Goal: Transaction & Acquisition: Purchase product/service

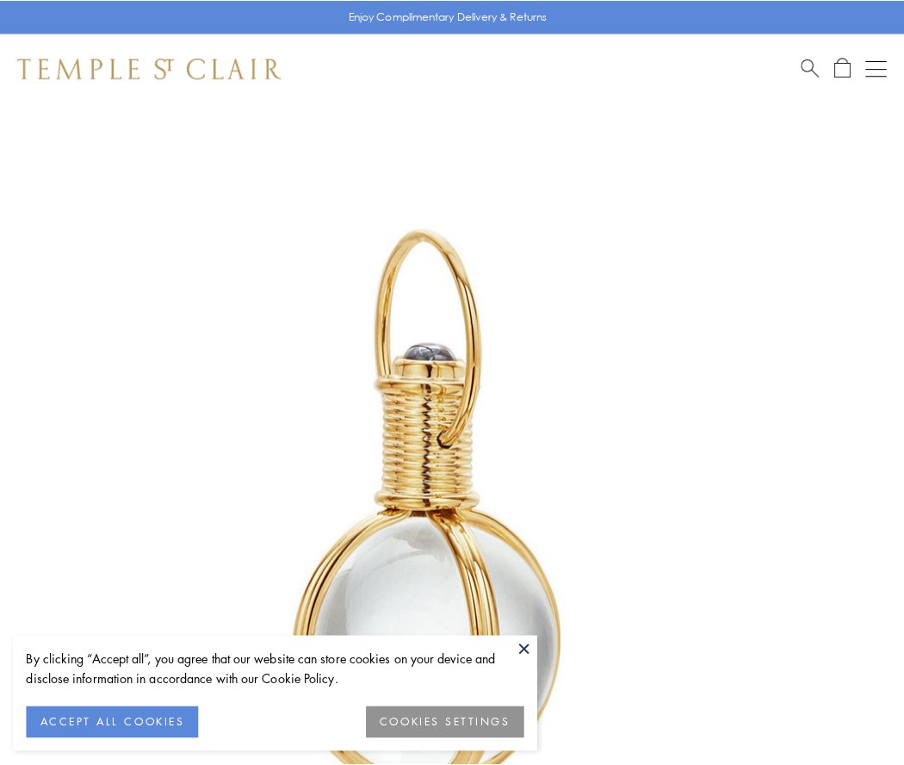
scroll to position [450, 0]
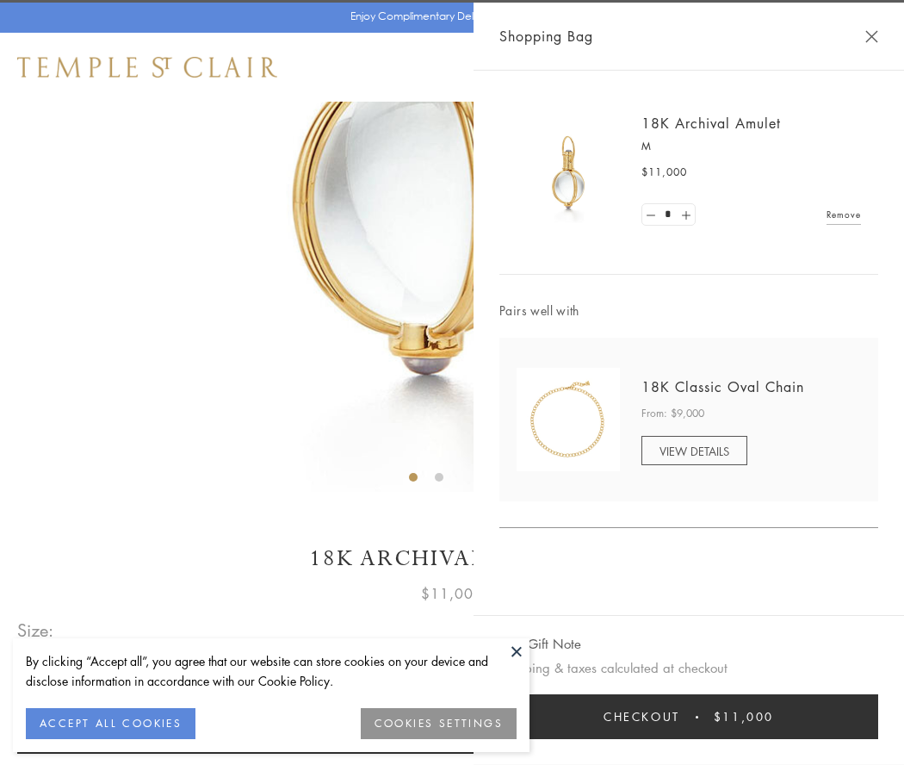
click at [689, 717] on button "Checkout $11,000" at bounding box center [689, 716] width 379 height 45
